Goal: Use online tool/utility: Utilize a website feature to perform a specific function

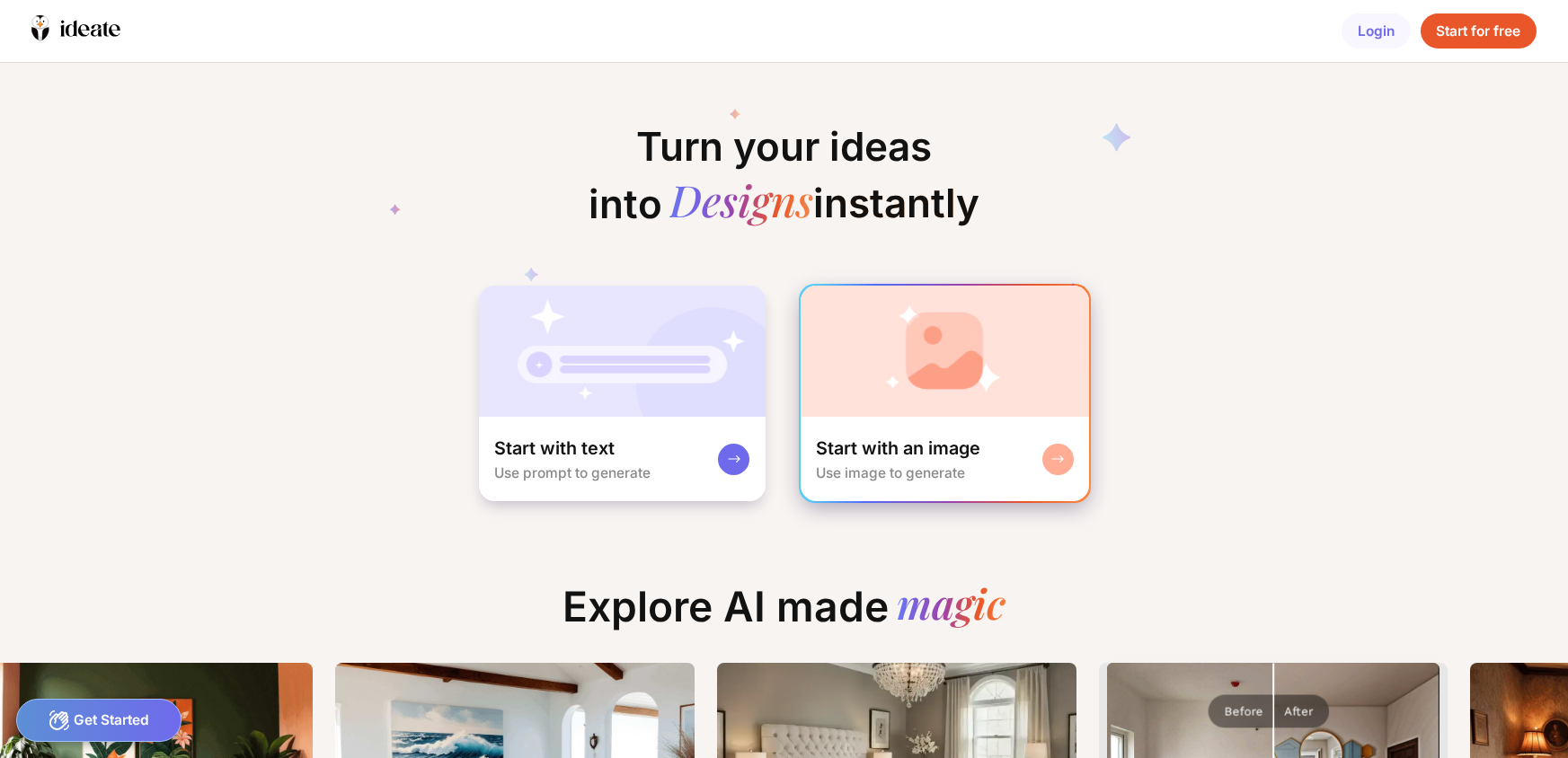
click at [873, 435] on div "Start with an image Use image to generate" at bounding box center [945, 459] width 288 height 84
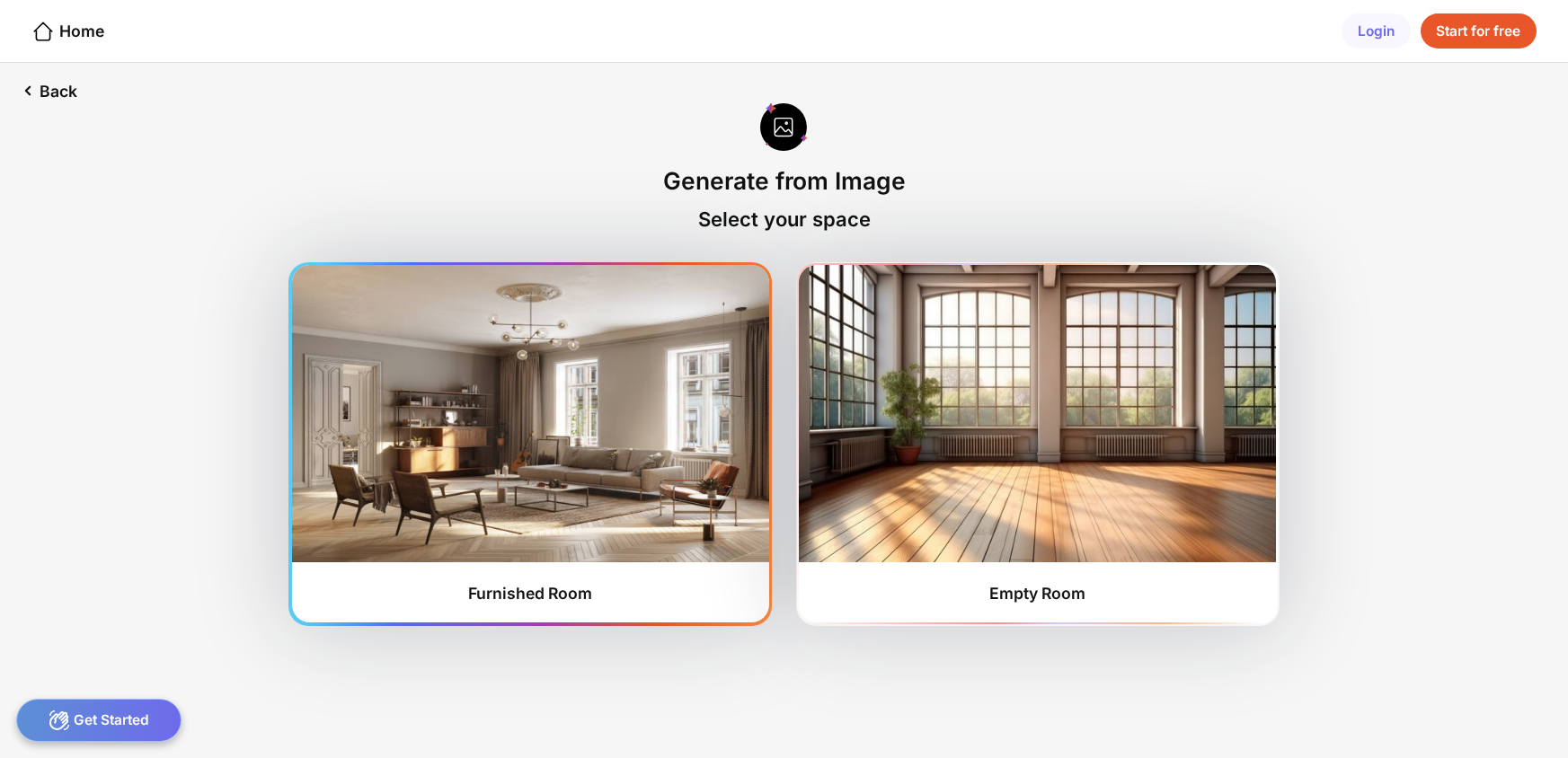
click at [592, 425] on img at bounding box center [530, 413] width 477 height 297
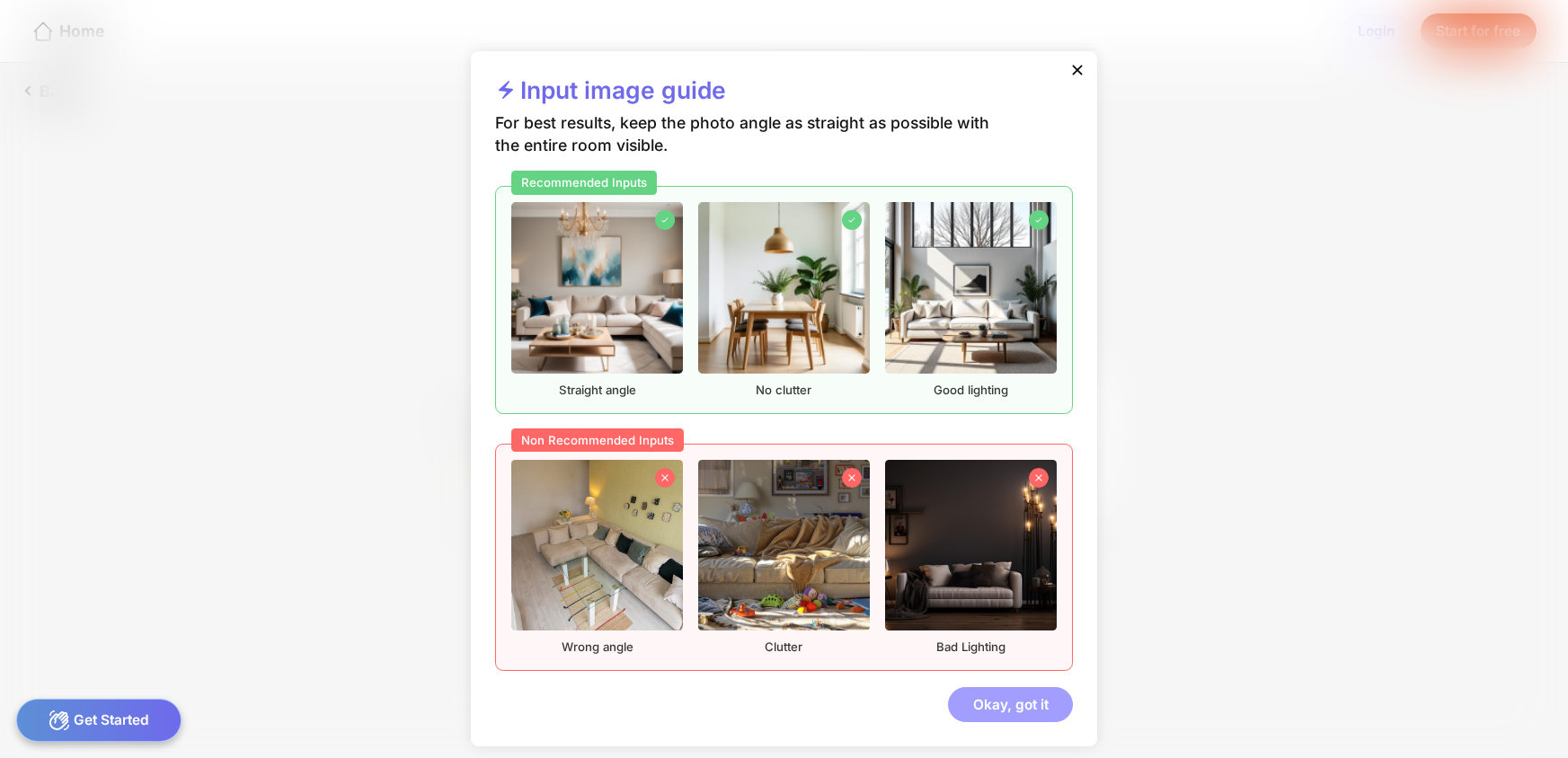
click at [1034, 707] on div "Okay, got it" at bounding box center [1011, 705] width 125 height 36
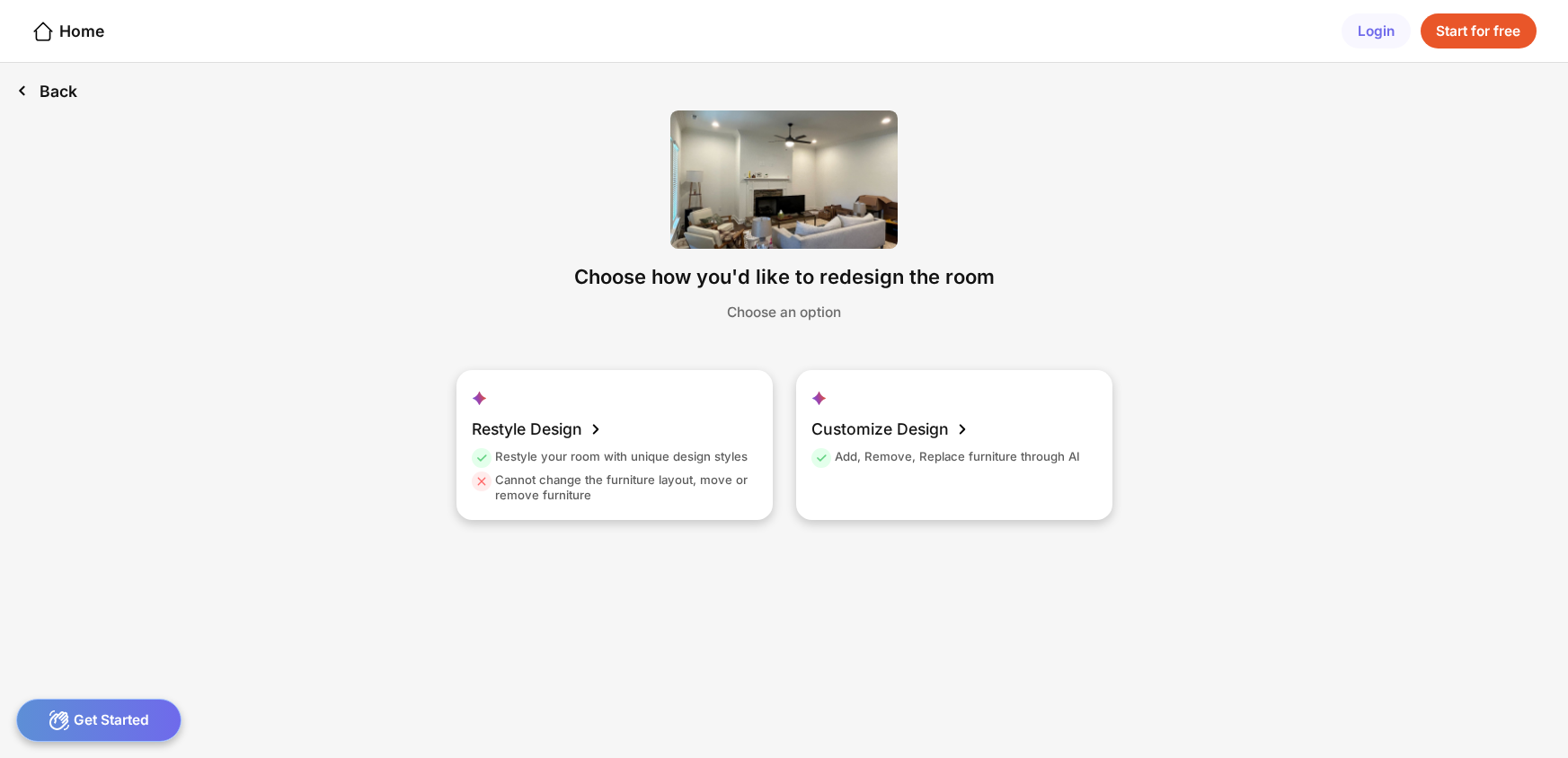
click at [53, 87] on div "Back" at bounding box center [46, 90] width 94 height 56
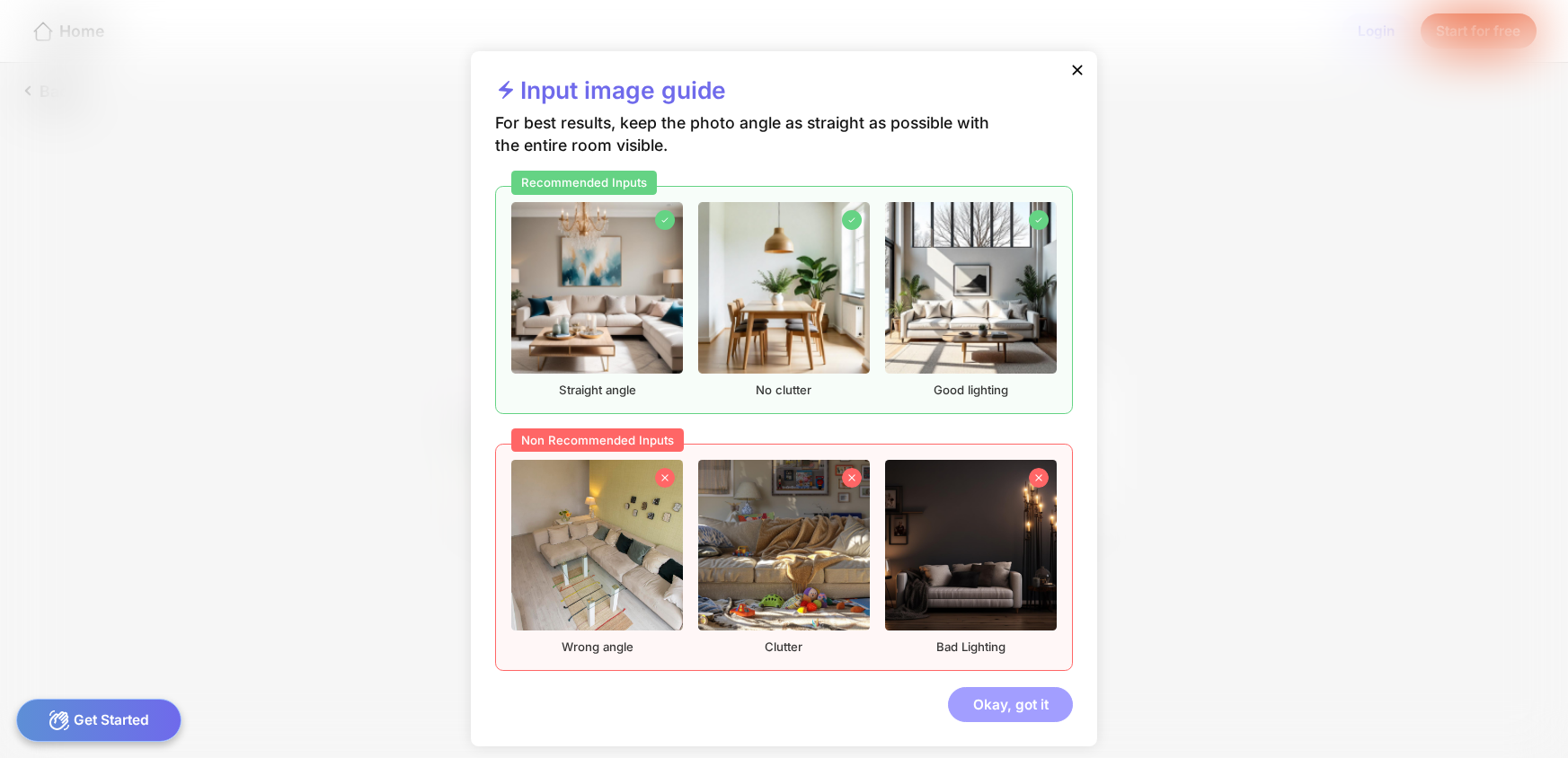
click at [1016, 711] on div "Okay, got it" at bounding box center [1011, 705] width 125 height 36
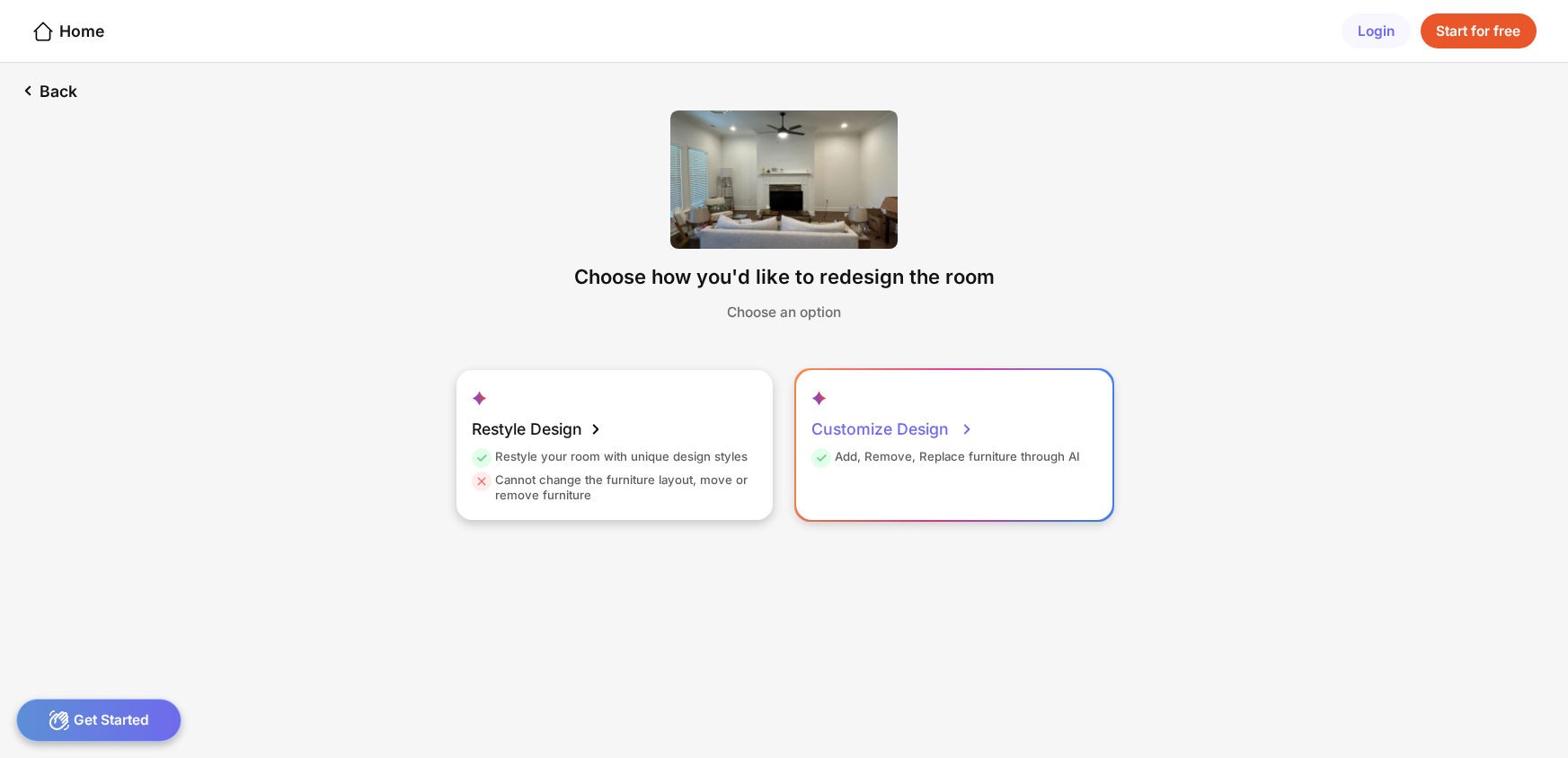
click at [881, 450] on div "Add, Remove, Replace furniture through AI" at bounding box center [945, 460] width 268 height 24
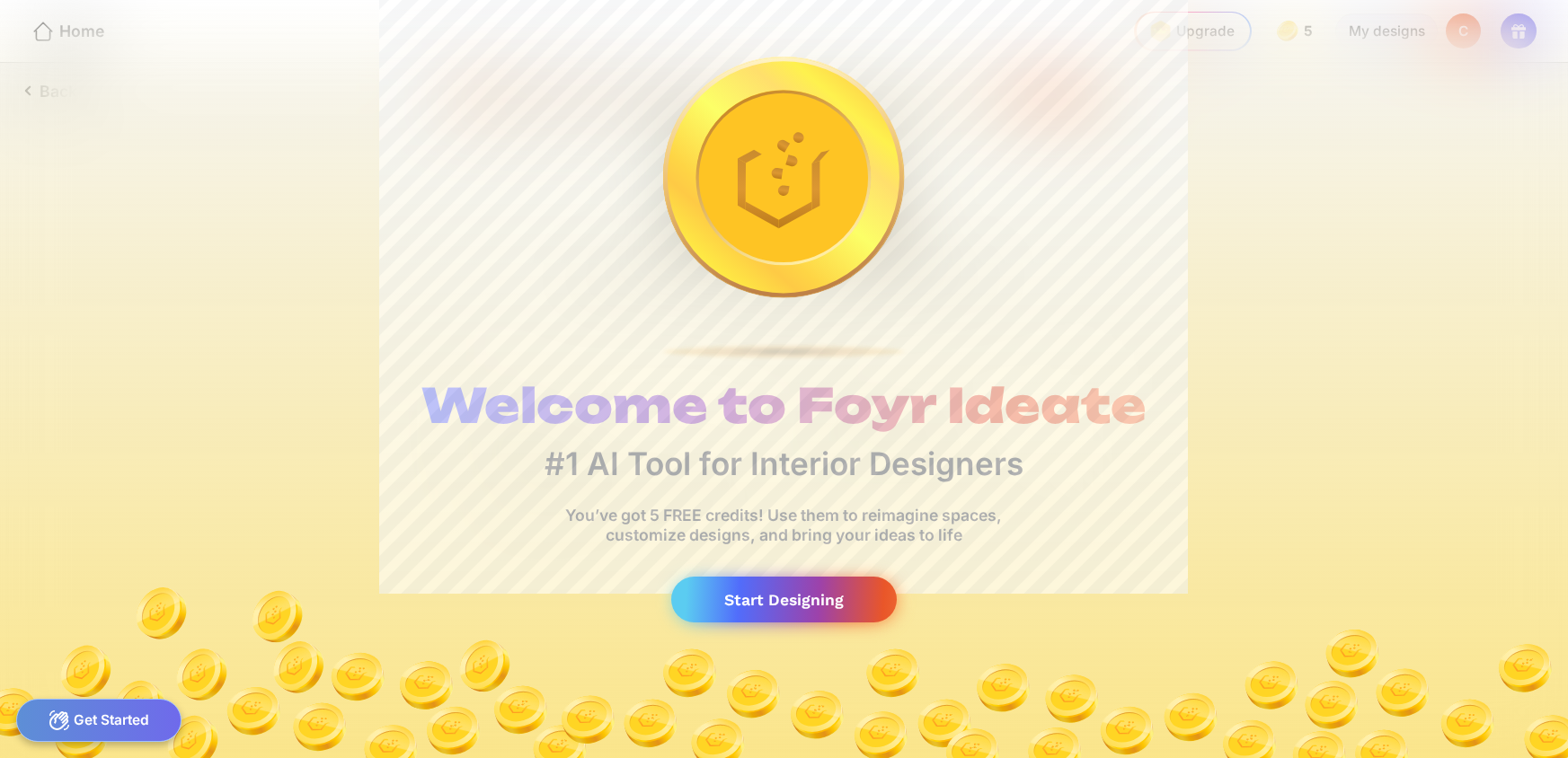
click at [756, 609] on div "Start Designing" at bounding box center [784, 600] width 227 height 45
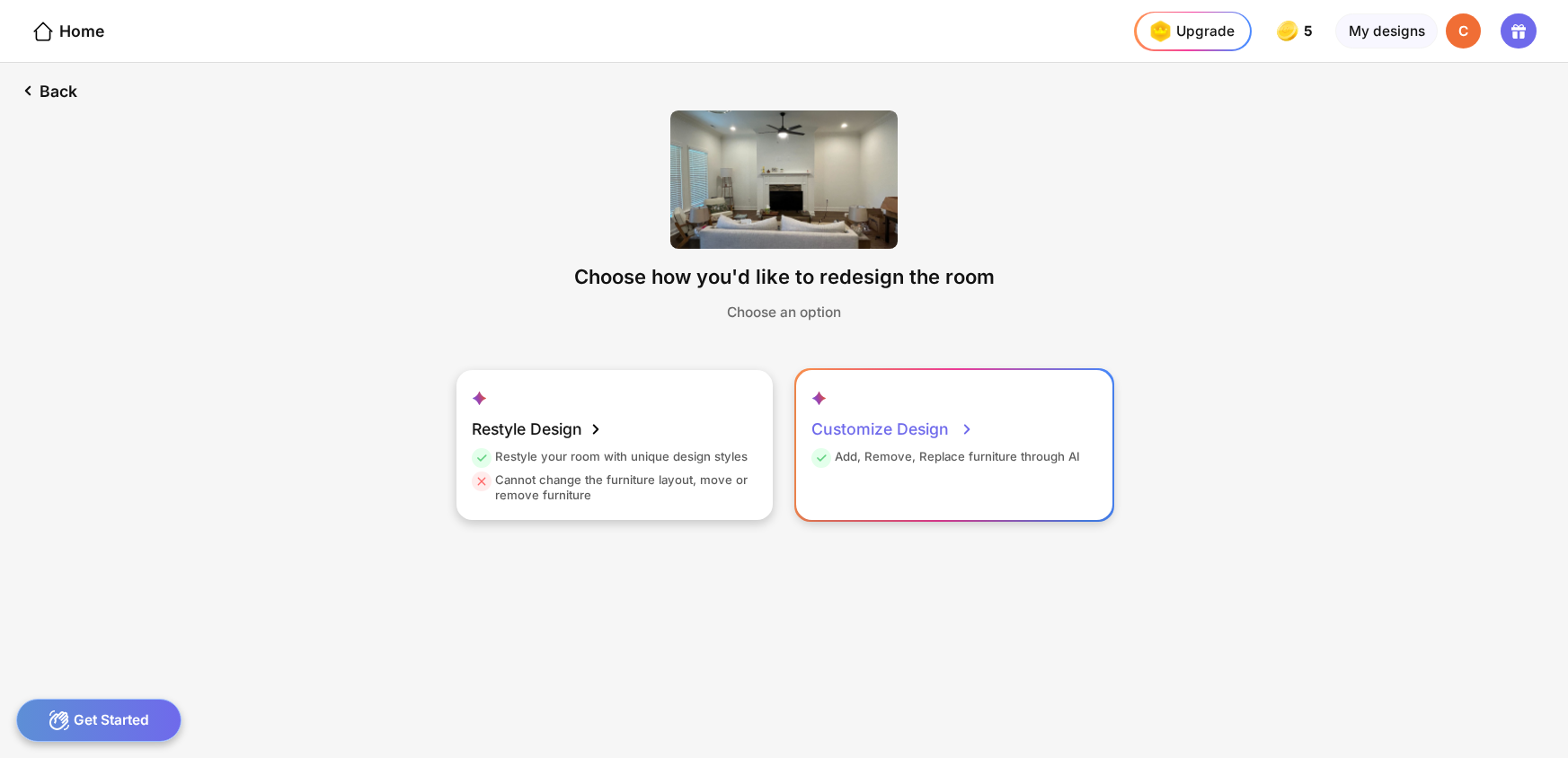
click at [839, 460] on div "Add, Remove, Replace furniture through AI" at bounding box center [945, 460] width 268 height 24
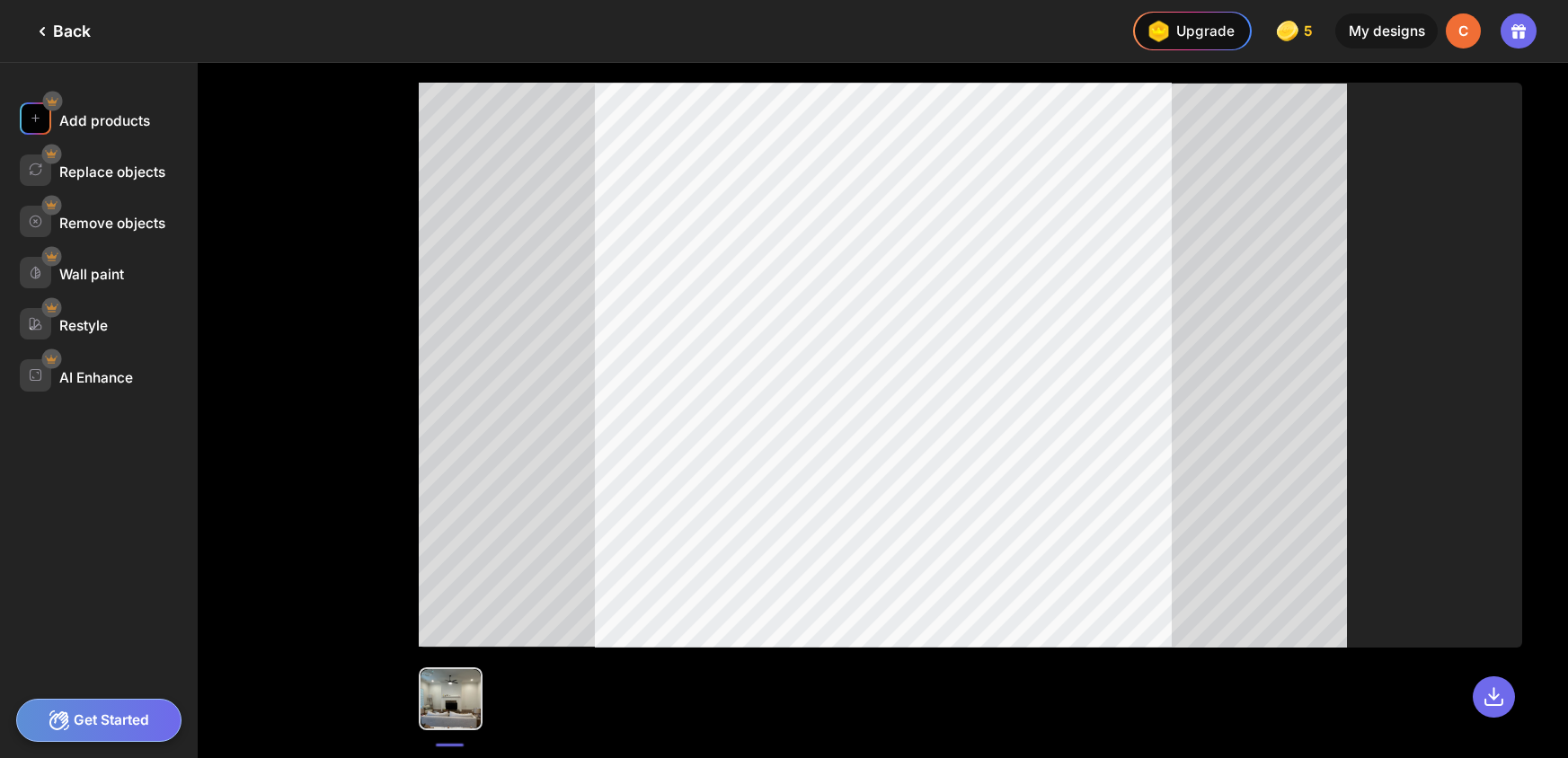
click at [100, 121] on div "Add products" at bounding box center [105, 120] width 91 height 17
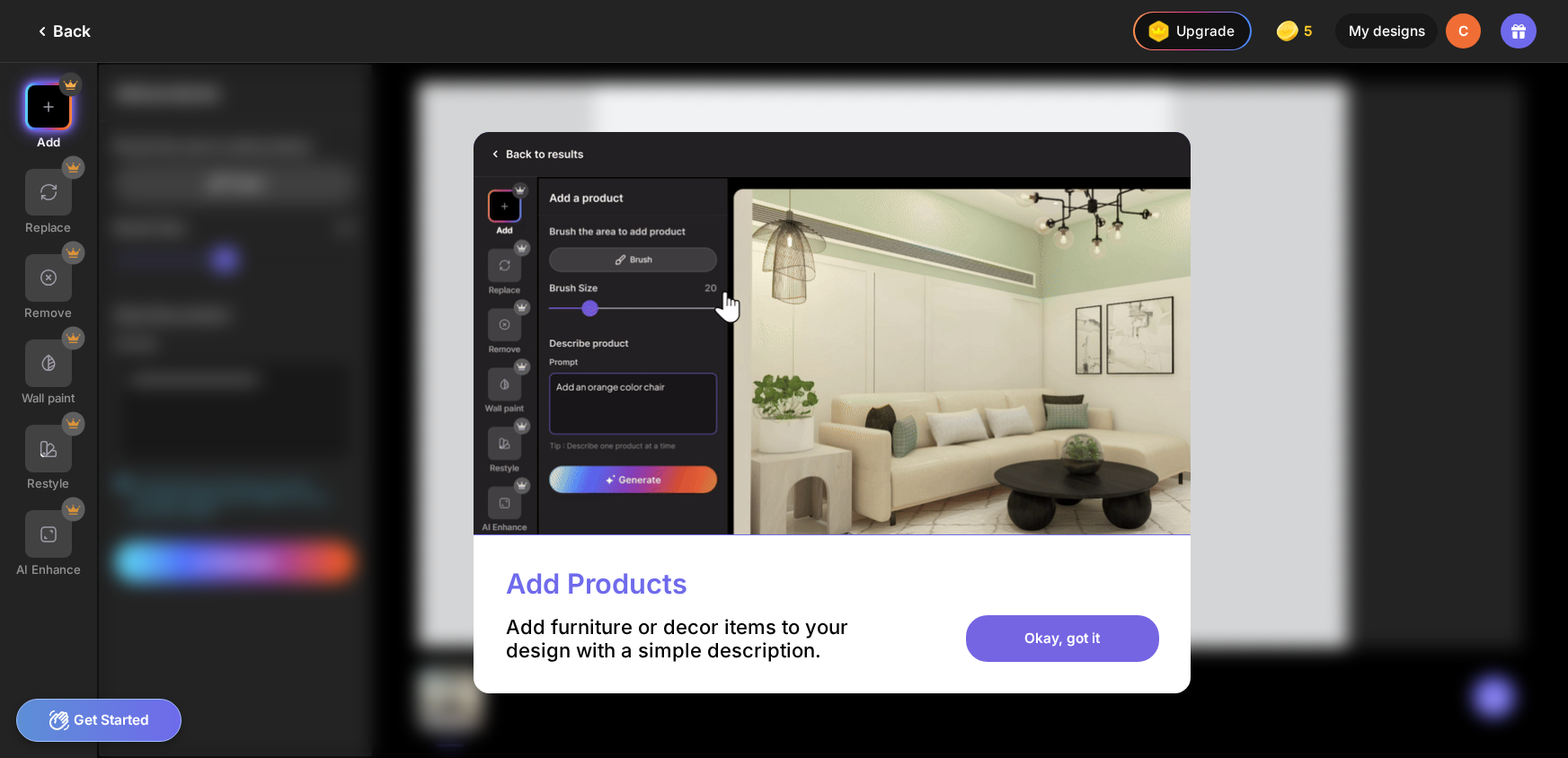
click at [1067, 633] on div "Okay, got it" at bounding box center [1063, 639] width 194 height 47
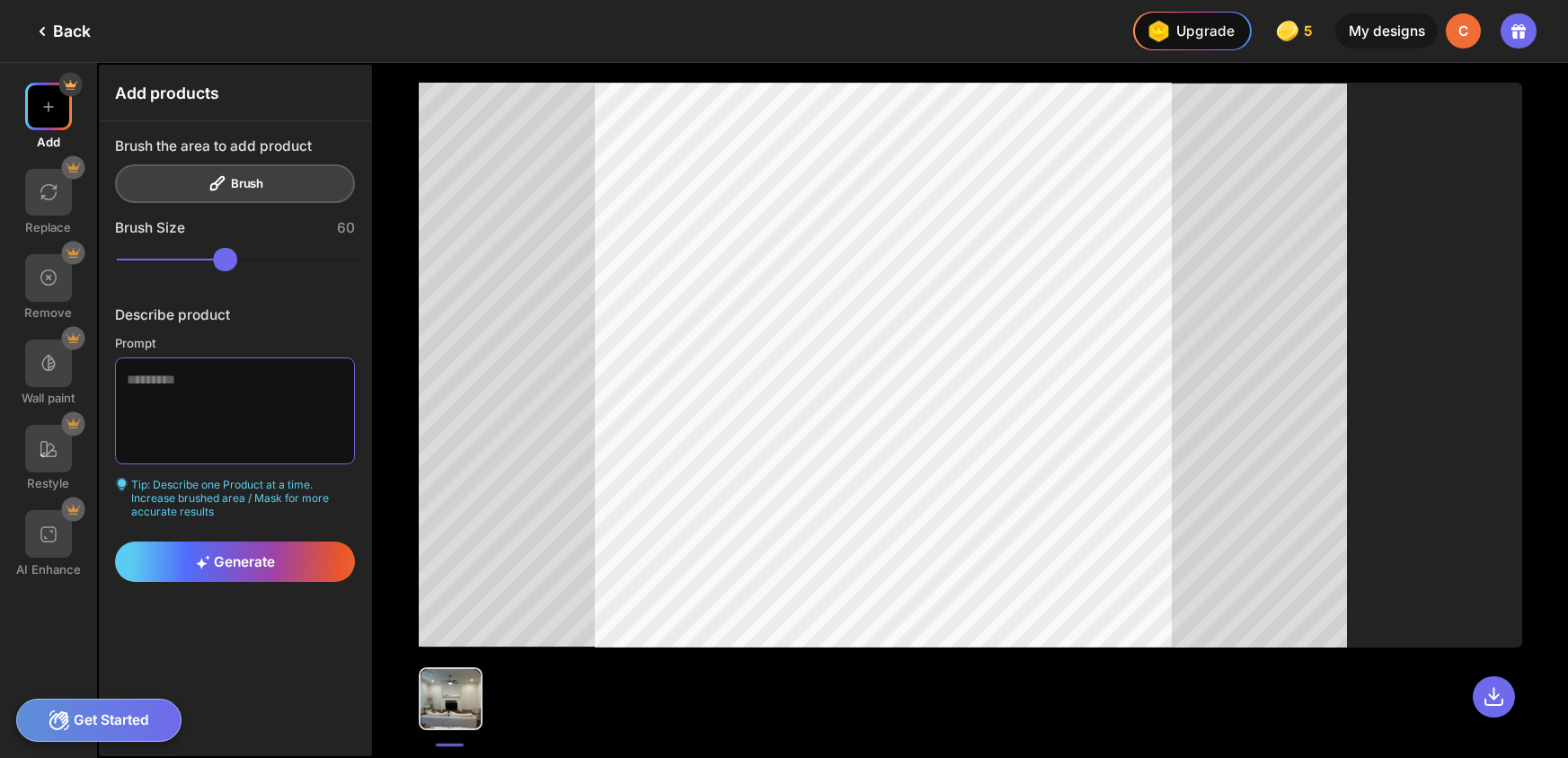
click at [268, 408] on textarea at bounding box center [234, 410] width 240 height 106
click at [266, 545] on div "Generate" at bounding box center [234, 562] width 240 height 41
click at [292, 560] on div "Generate" at bounding box center [234, 562] width 240 height 41
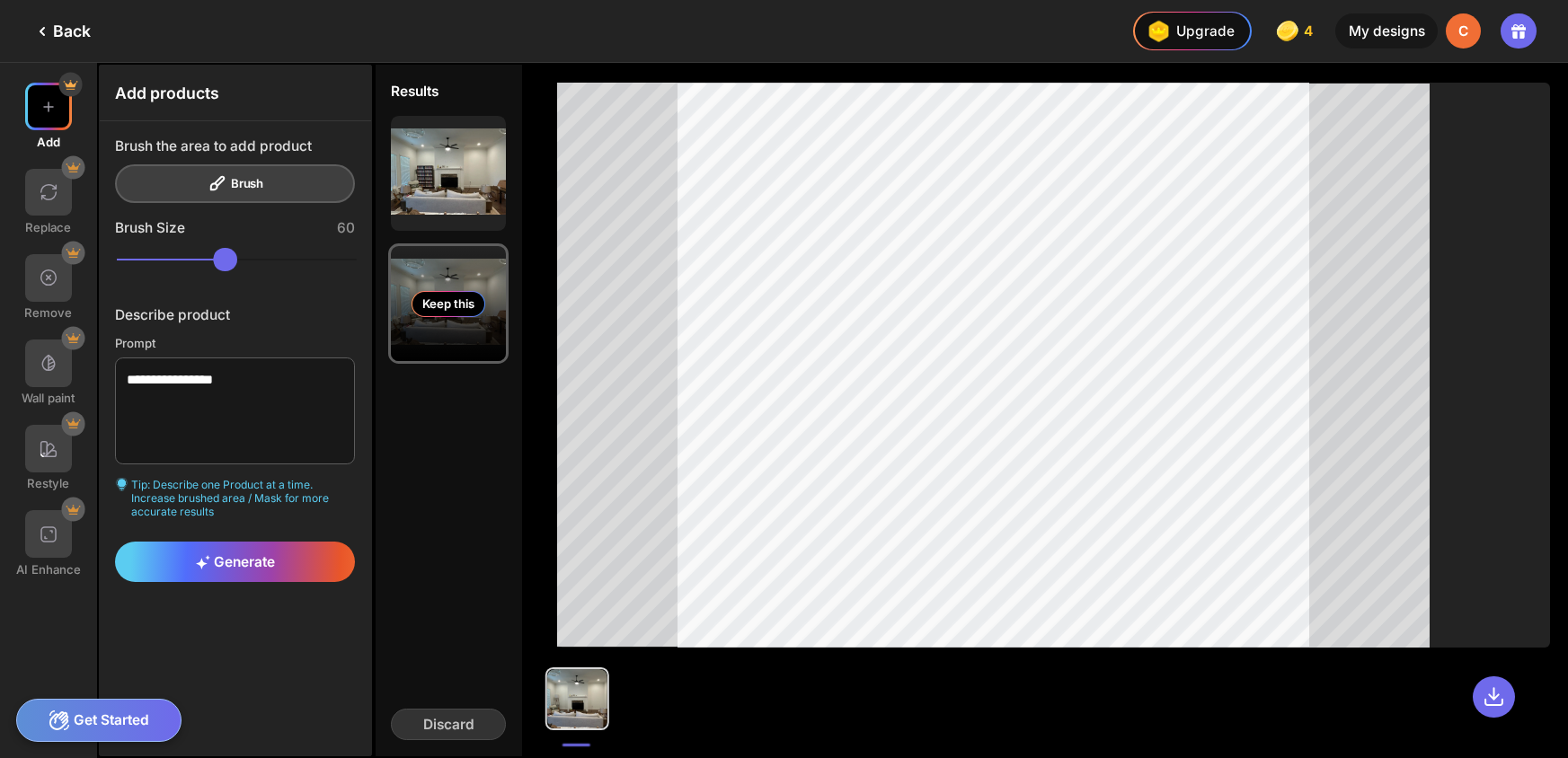
click at [463, 306] on div "Keep this" at bounding box center [448, 303] width 74 height 26
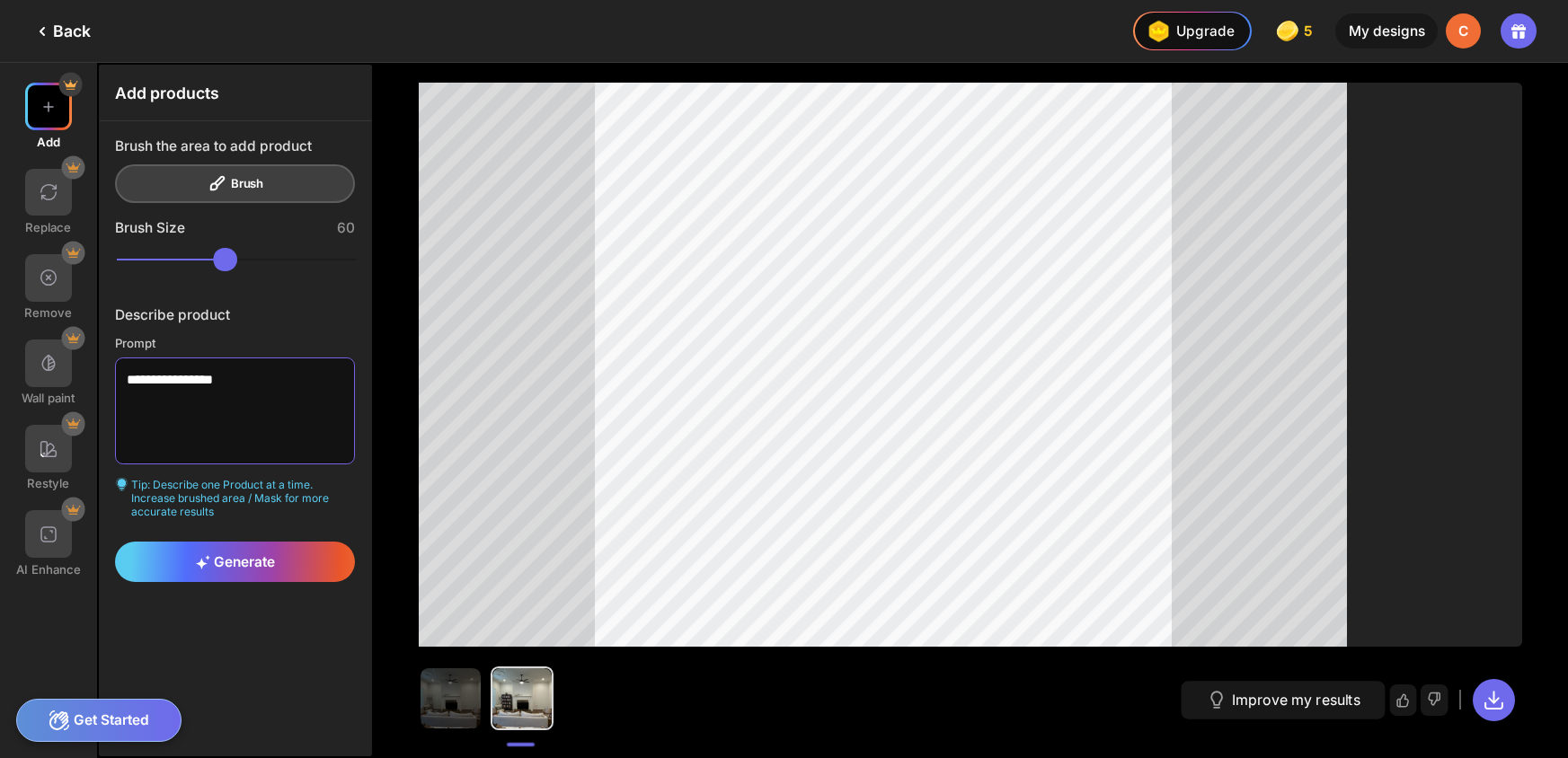
click at [217, 381] on textarea "**********" at bounding box center [234, 410] width 240 height 106
click at [254, 401] on textarea "**********" at bounding box center [234, 410] width 240 height 106
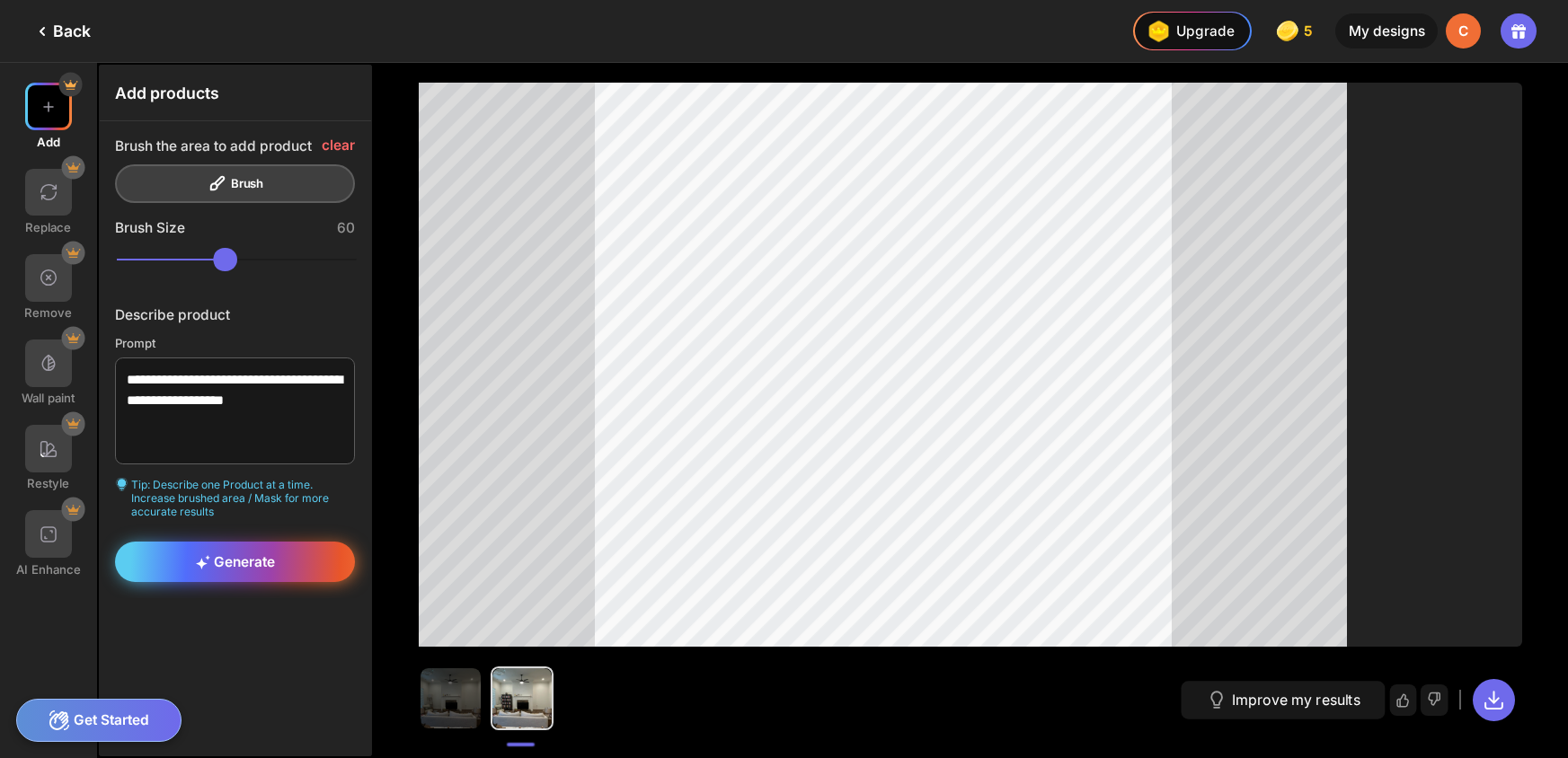
click at [294, 556] on div "Generate" at bounding box center [234, 562] width 240 height 41
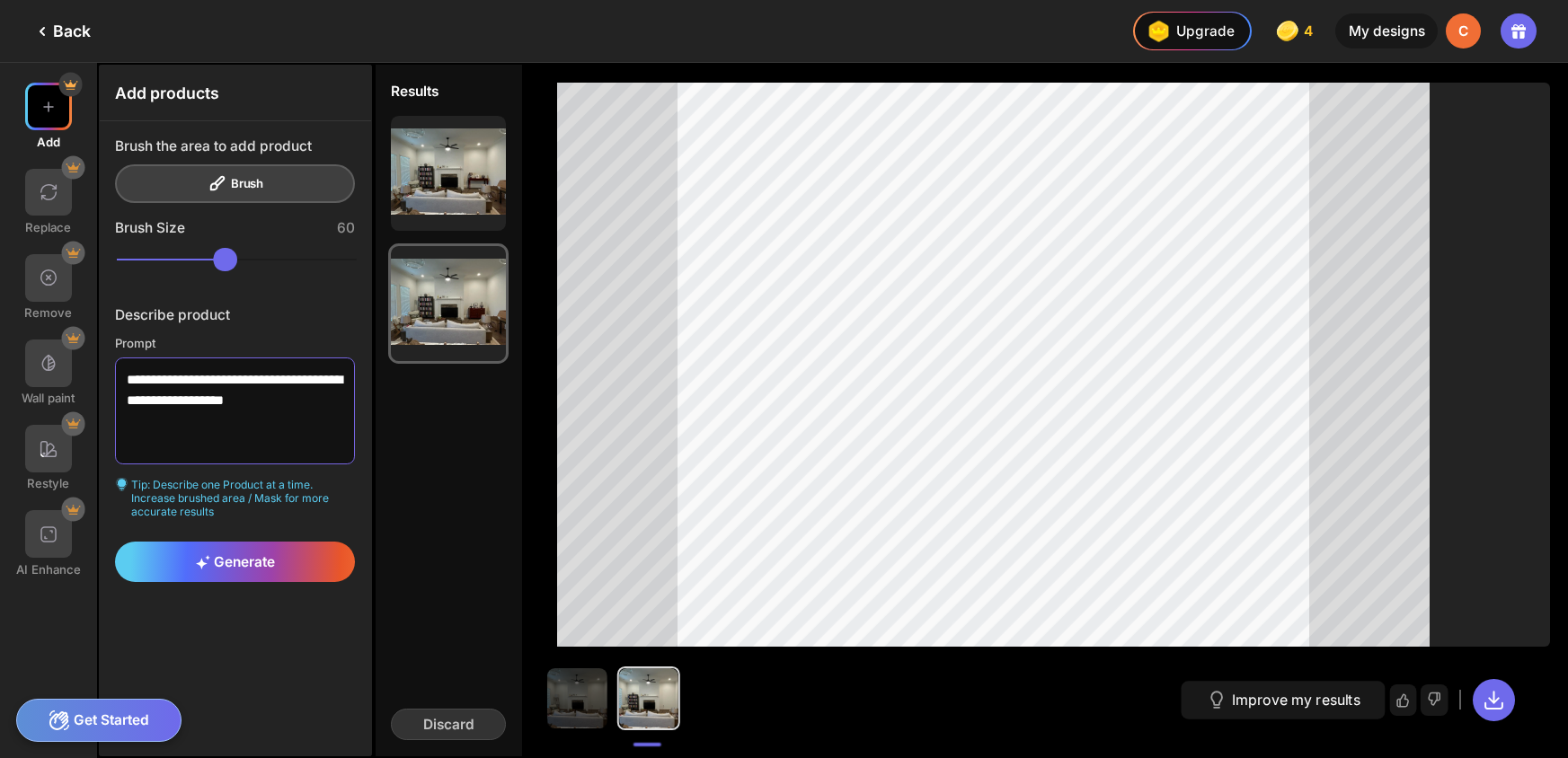
drag, startPoint x: 327, startPoint y: 406, endPoint x: 305, endPoint y: 405, distance: 22.0
click at [305, 405] on textarea "**********" at bounding box center [234, 410] width 240 height 106
click at [180, 381] on textarea "**********" at bounding box center [234, 410] width 240 height 106
type textarea "**********"
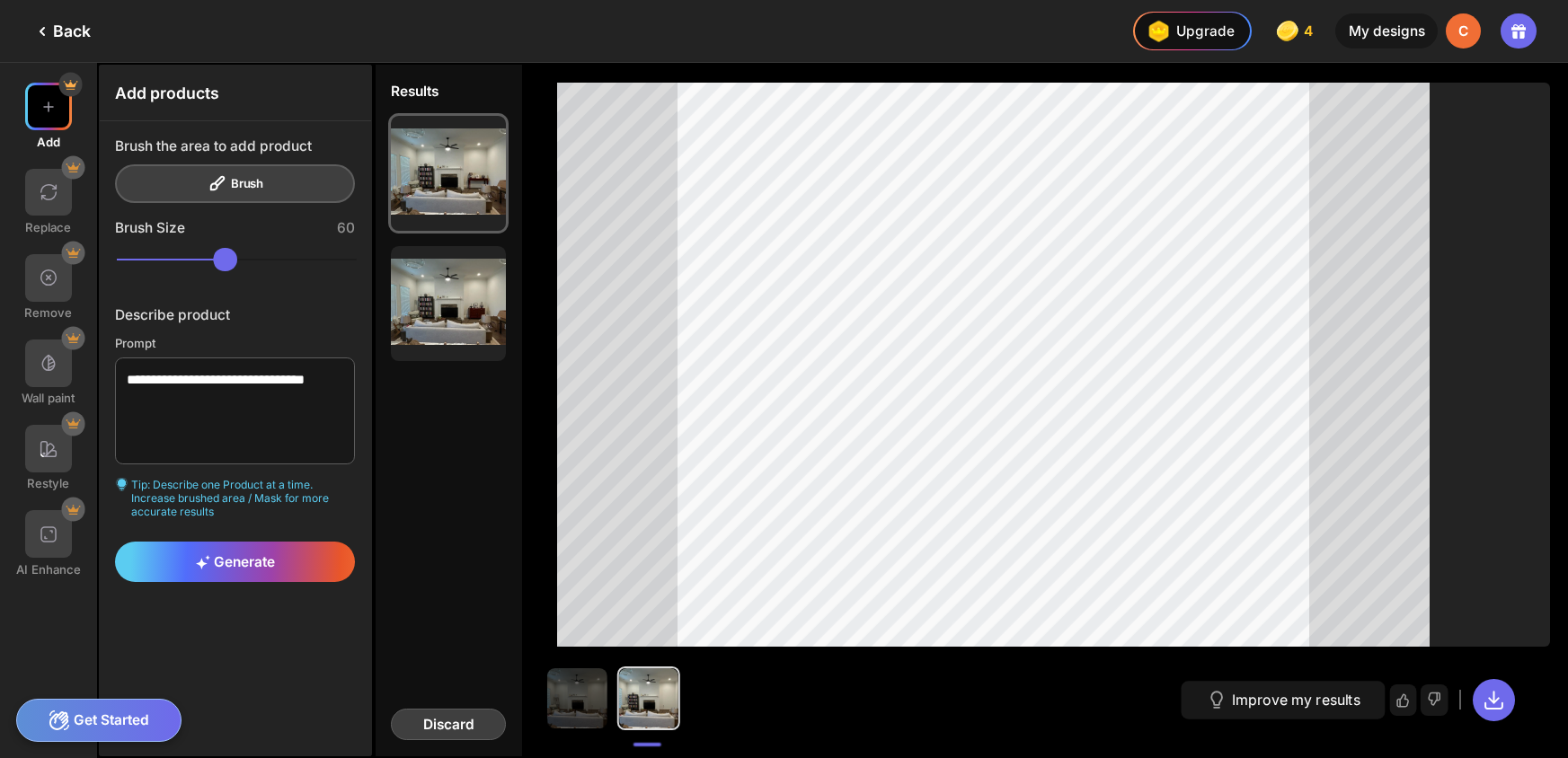
click at [461, 714] on div "Discard" at bounding box center [447, 724] width 115 height 31
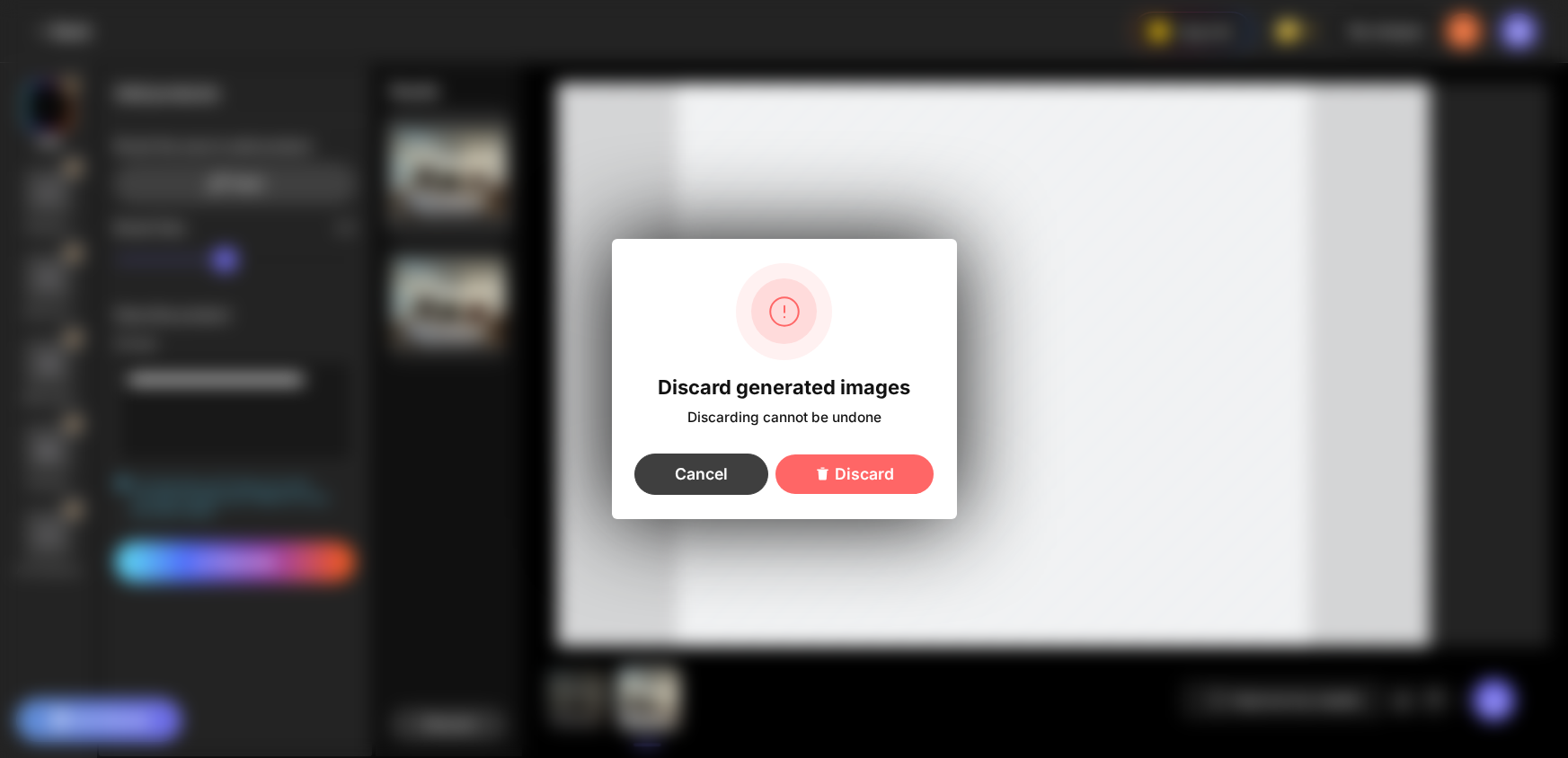
click at [750, 481] on div "Cancel" at bounding box center [701, 475] width 134 height 42
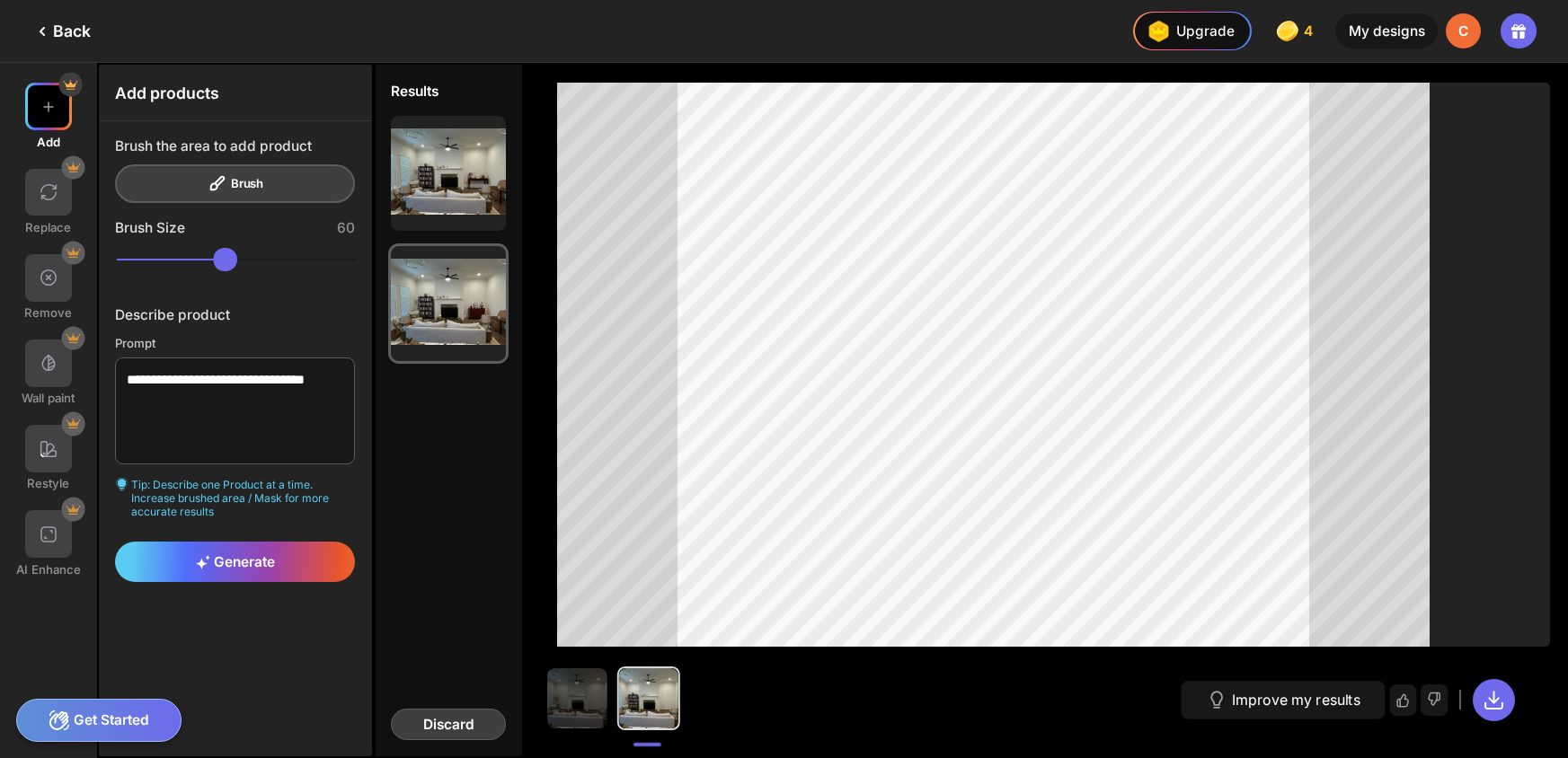
click at [450, 738] on div "Discard" at bounding box center [447, 724] width 115 height 31
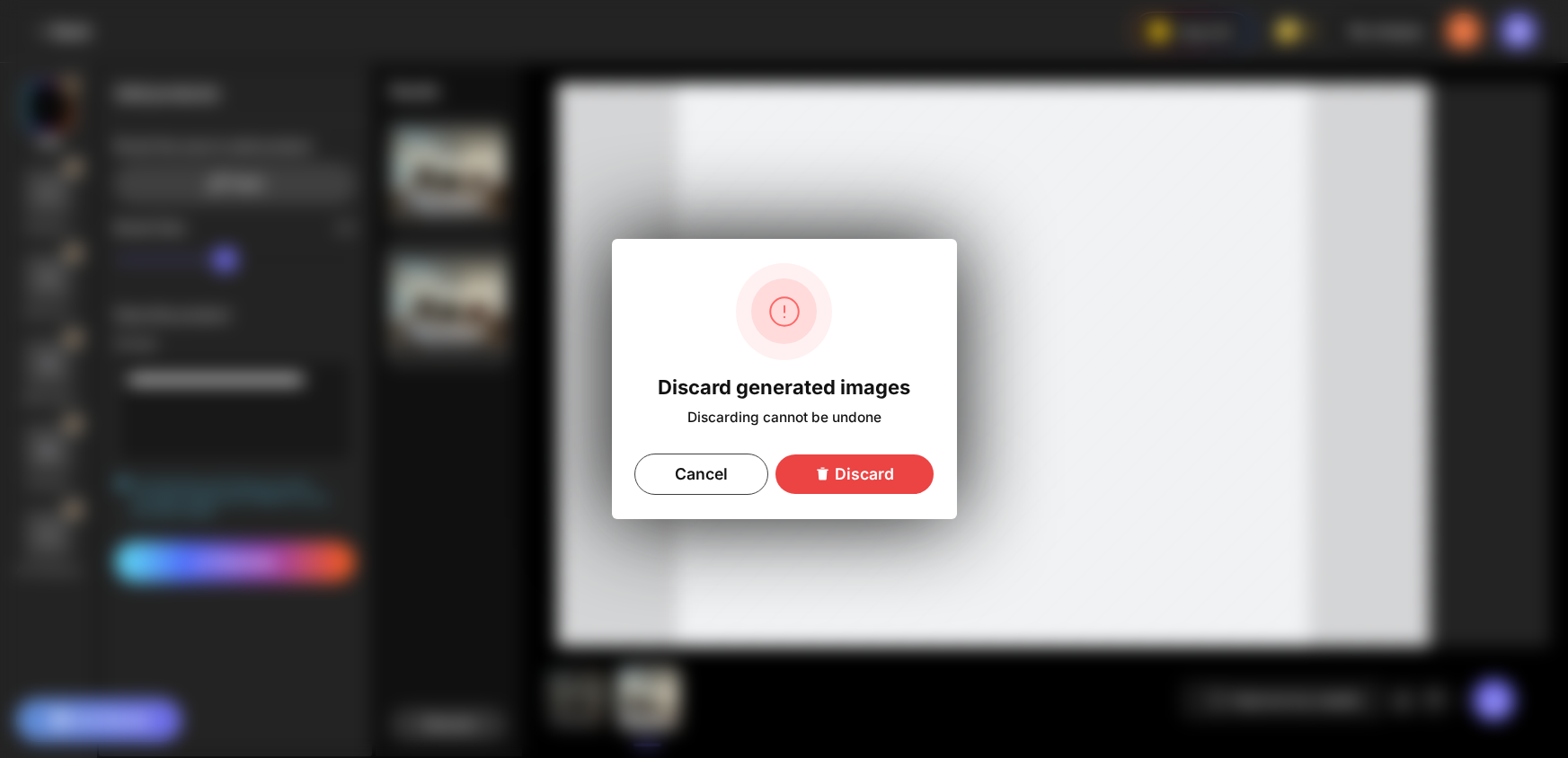
click at [836, 488] on div "Discard" at bounding box center [854, 475] width 158 height 40
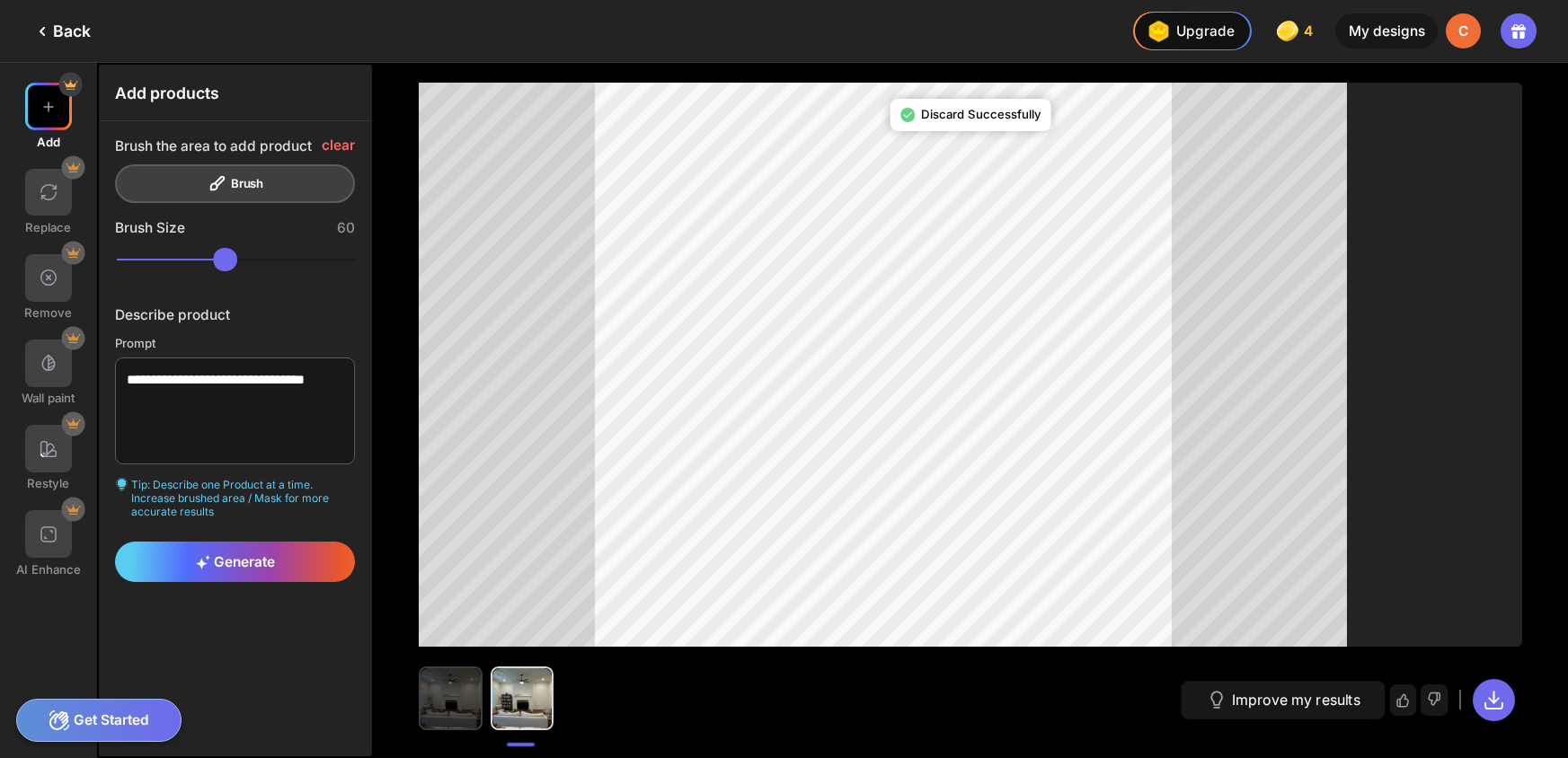
click at [443, 706] on img at bounding box center [450, 697] width 60 height 60
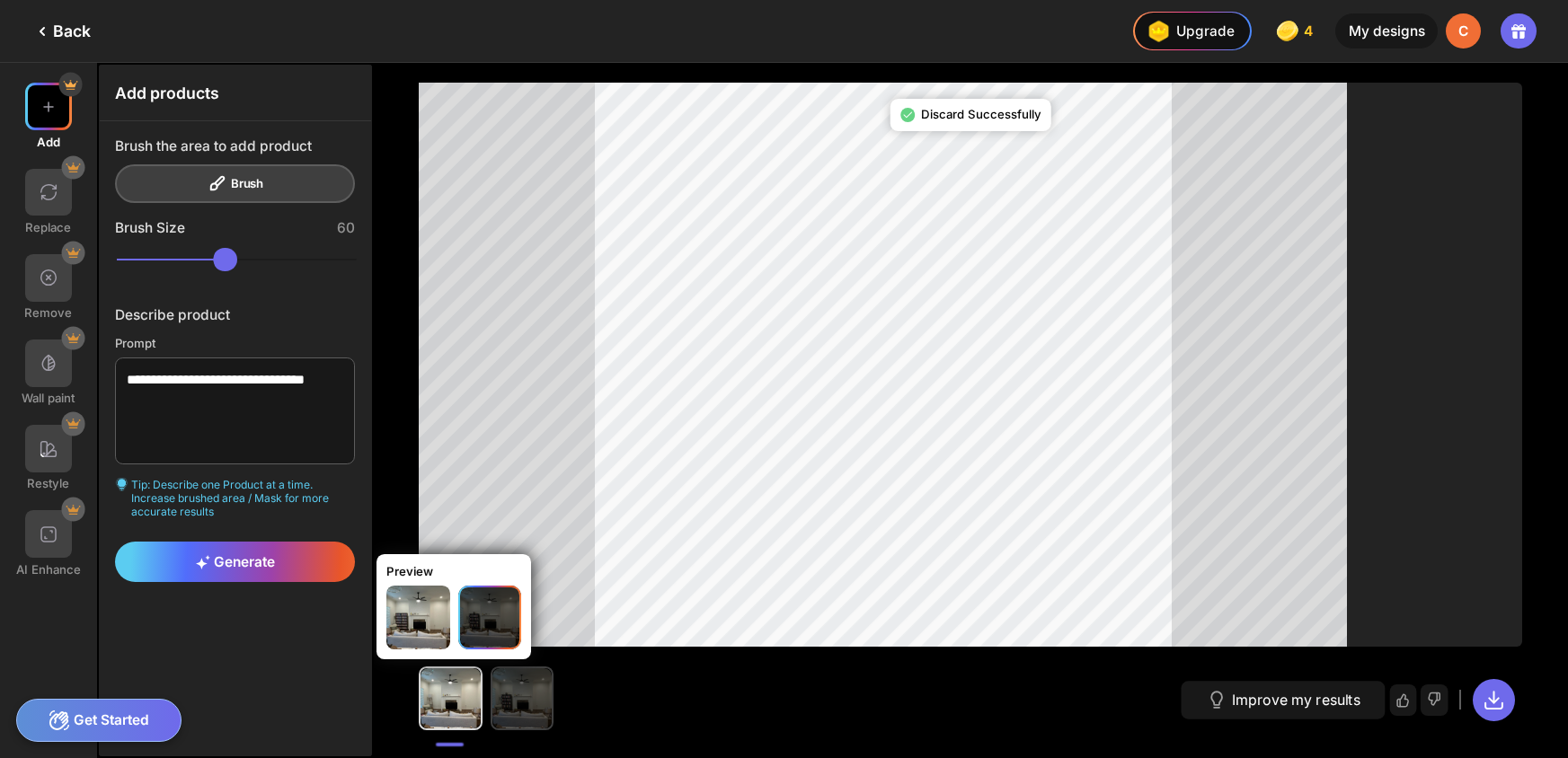
click at [515, 705] on img at bounding box center [521, 697] width 60 height 60
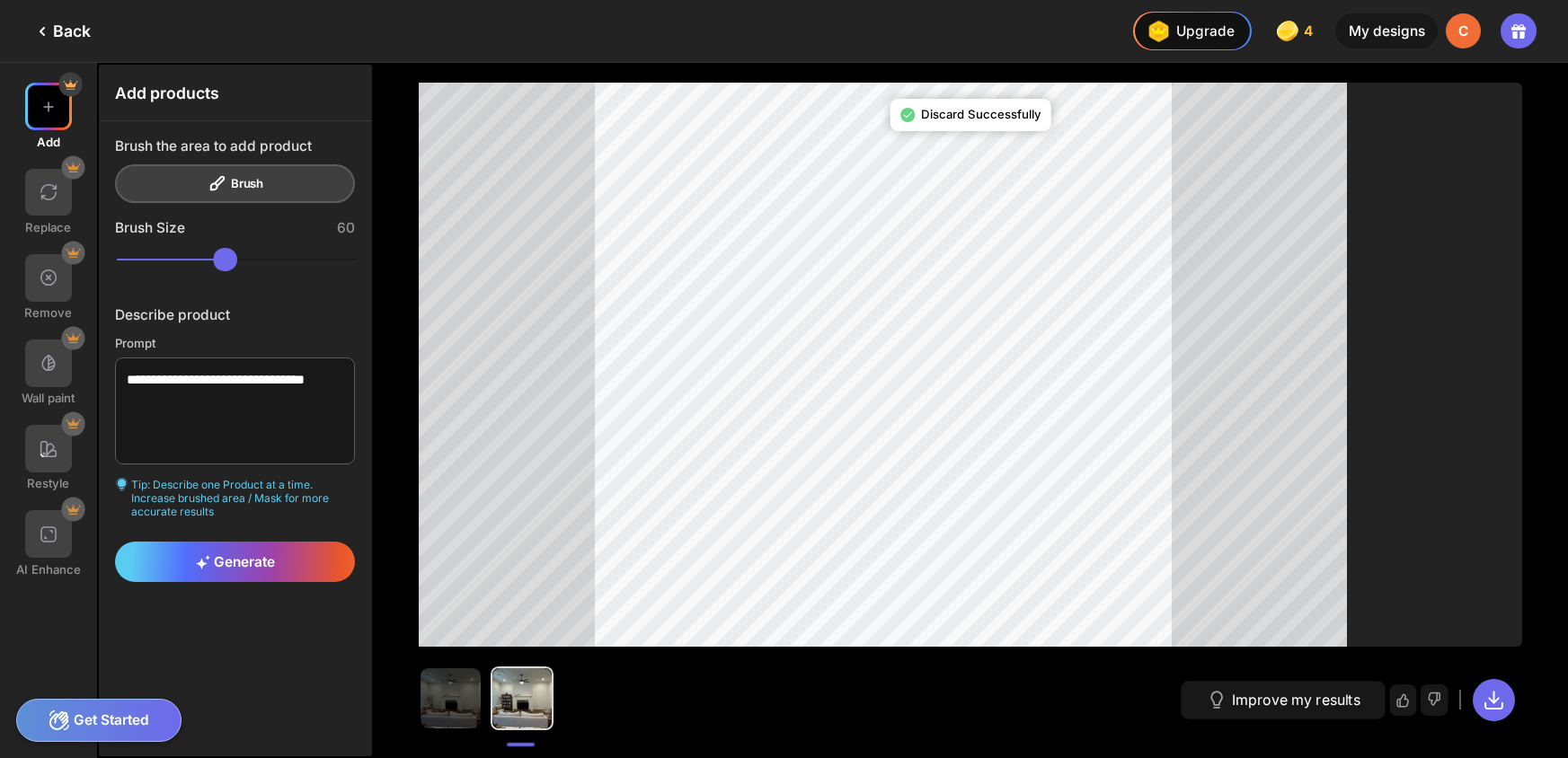
click at [670, 700] on div "Improve my results" at bounding box center [971, 692] width 1103 height 90
click at [315, 689] on div "**********" at bounding box center [235, 410] width 271 height 690
click at [85, 29] on div "Back" at bounding box center [61, 31] width 60 height 22
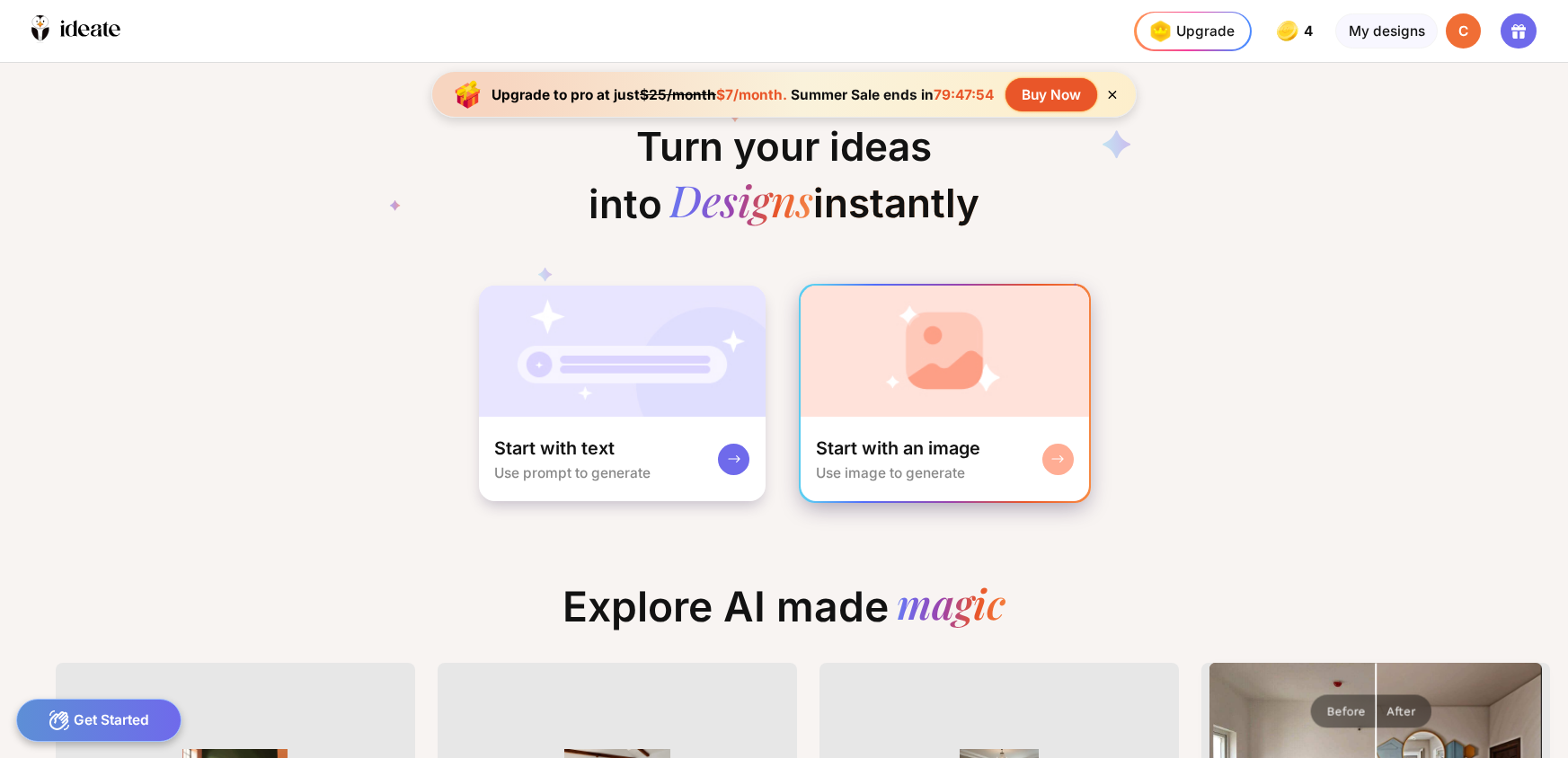
click at [980, 413] on img at bounding box center [945, 351] width 288 height 131
